Goal: Check status: Check status

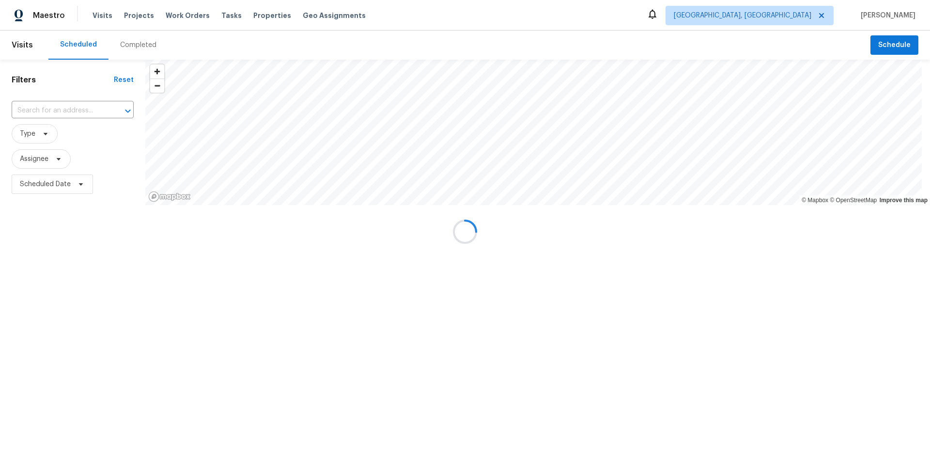
click at [134, 40] on div at bounding box center [465, 231] width 930 height 463
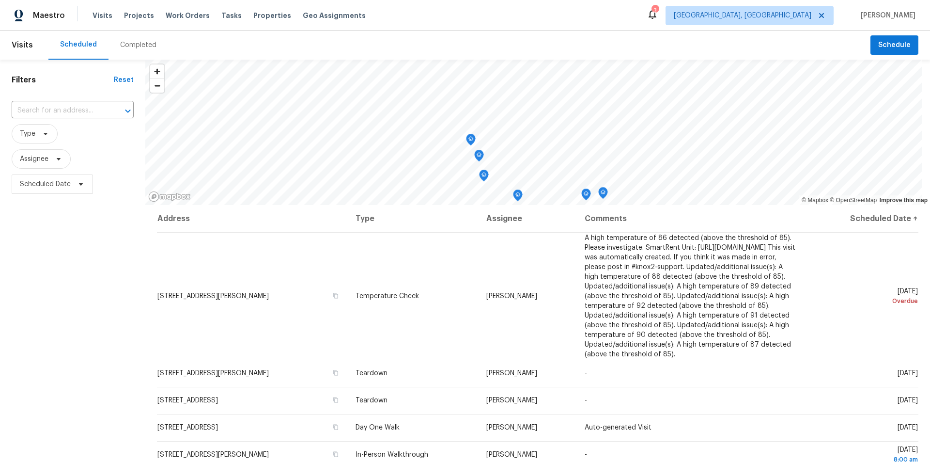
click at [136, 44] on div "Completed" at bounding box center [138, 45] width 36 height 10
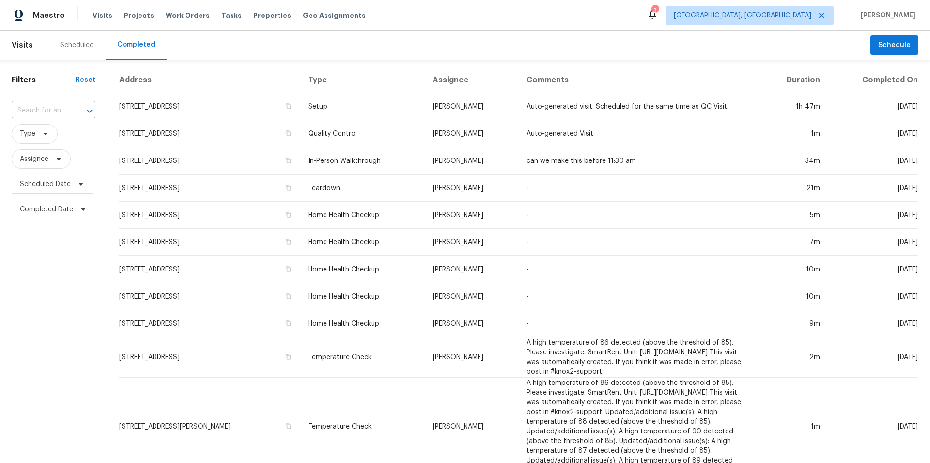
click at [58, 112] on input "text" at bounding box center [40, 110] width 57 height 15
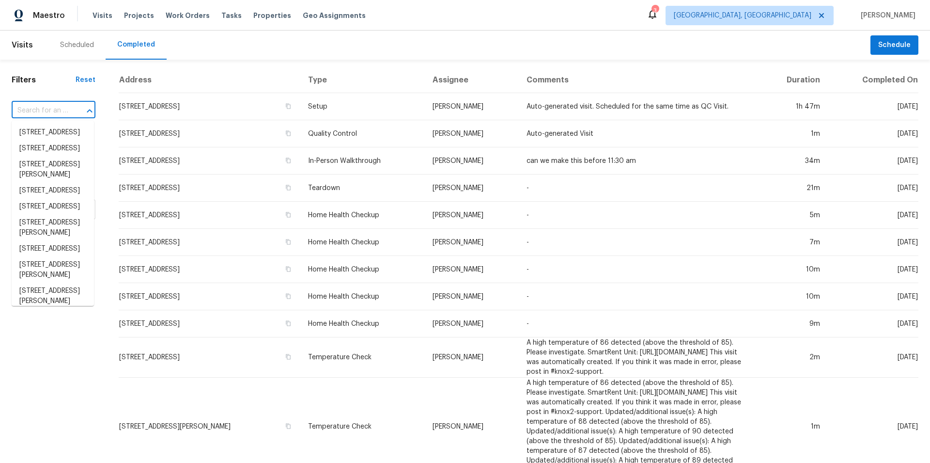
paste input "125 Johnsons Walk, Stockbridge, GA 30281"
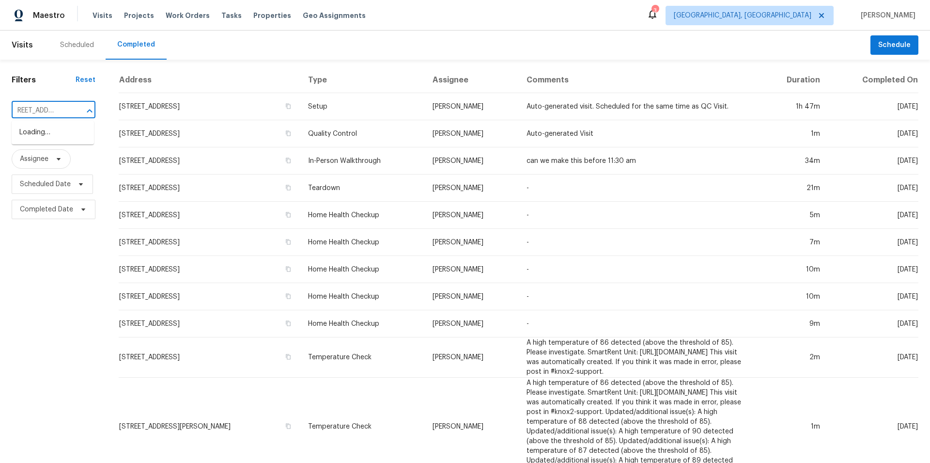
scroll to position [0, 15]
type input "125 Johnsons Walk,="
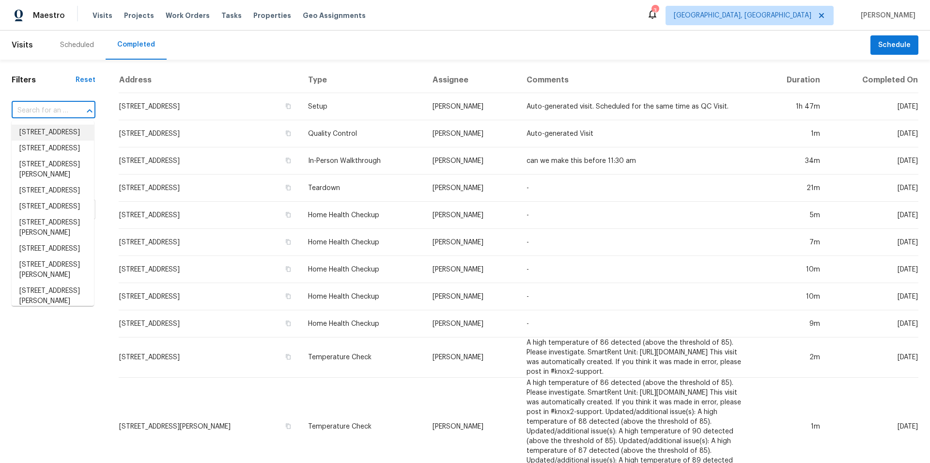
click at [32, 104] on input "text" at bounding box center [40, 110] width 57 height 15
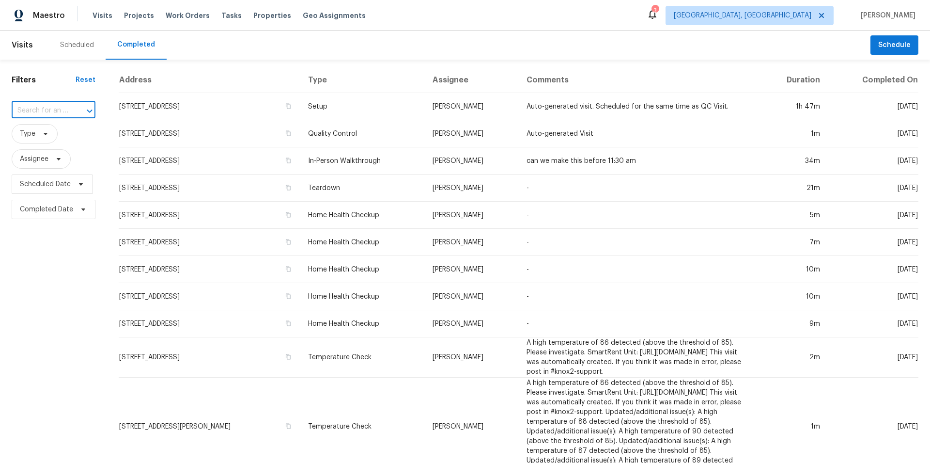
paste input "125 Johnsons Walk, Stockbridge, GA 30281"
type input "125 Johnsons Walk, Stockbridge, GA 30281"
